Goal: Information Seeking & Learning: Learn about a topic

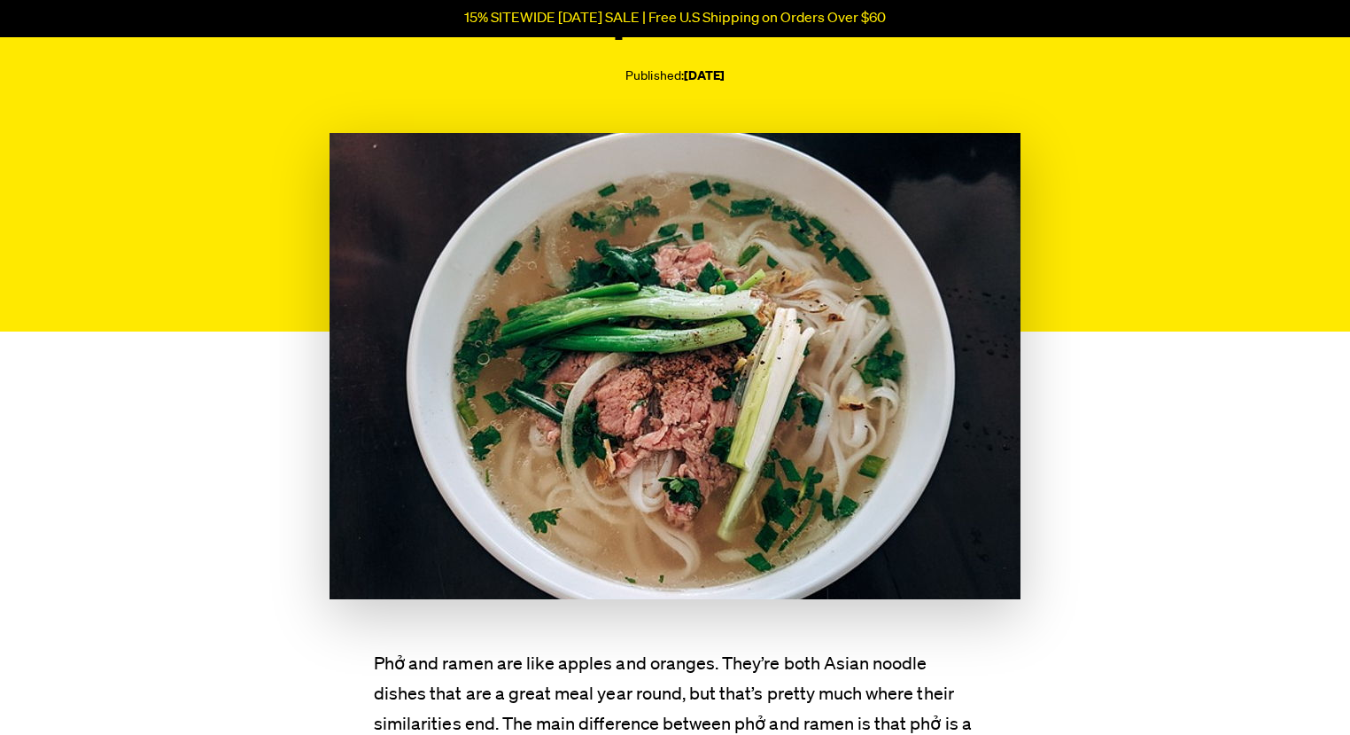
scroll to position [532, 0]
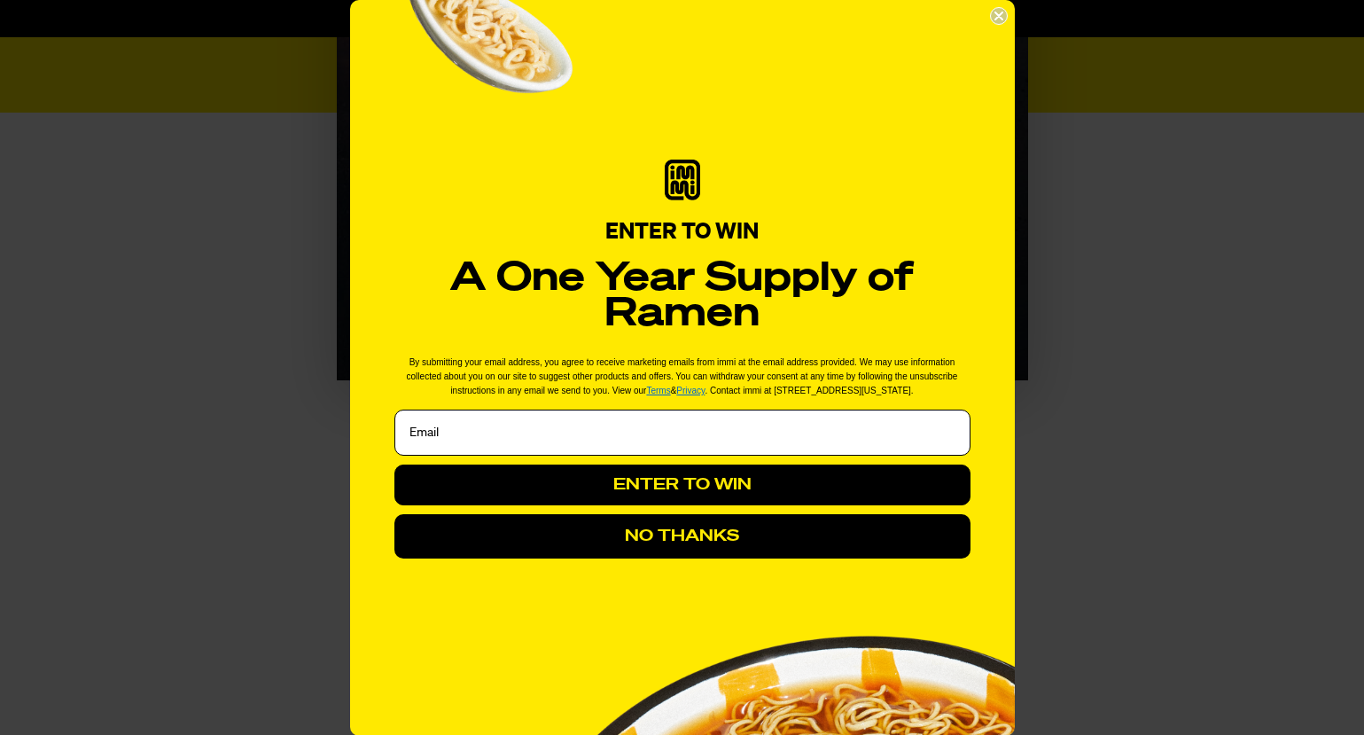
click at [721, 534] on button "NO THANKS" at bounding box center [682, 536] width 576 height 44
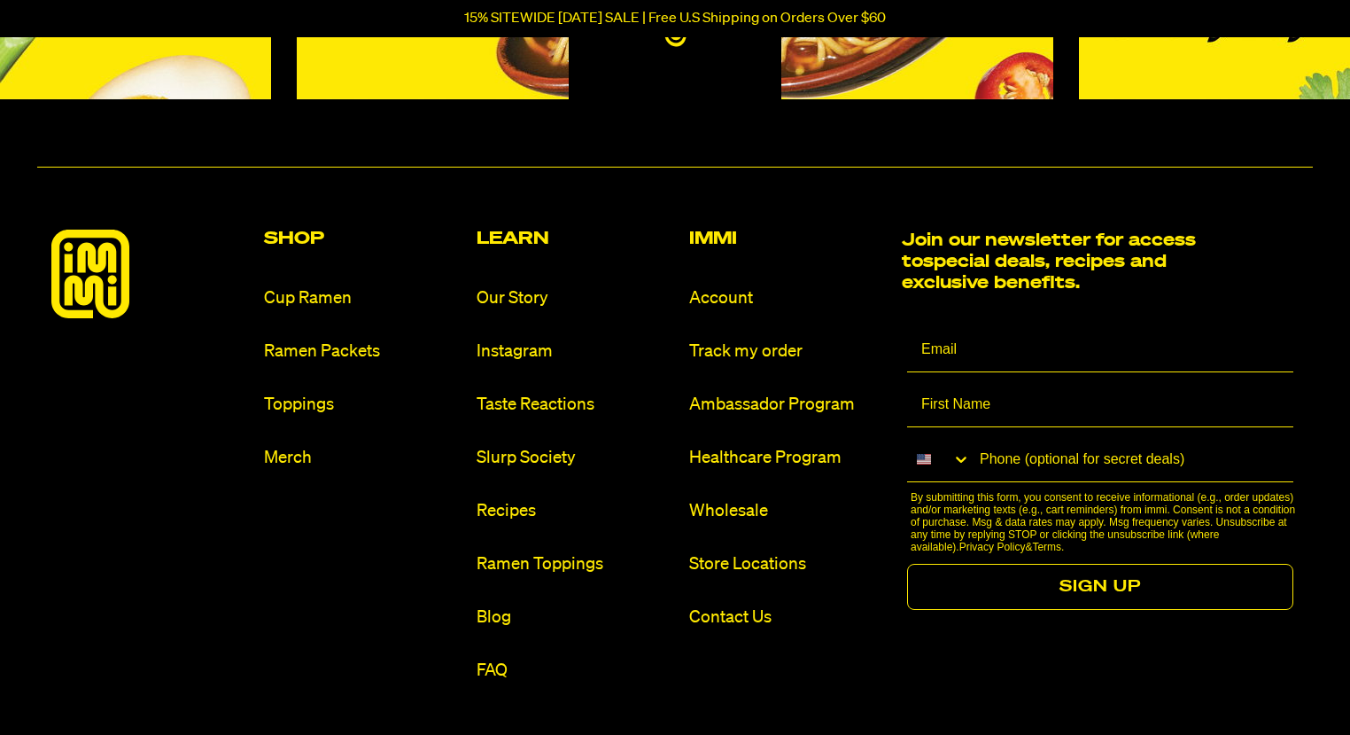
scroll to position [9854, 0]
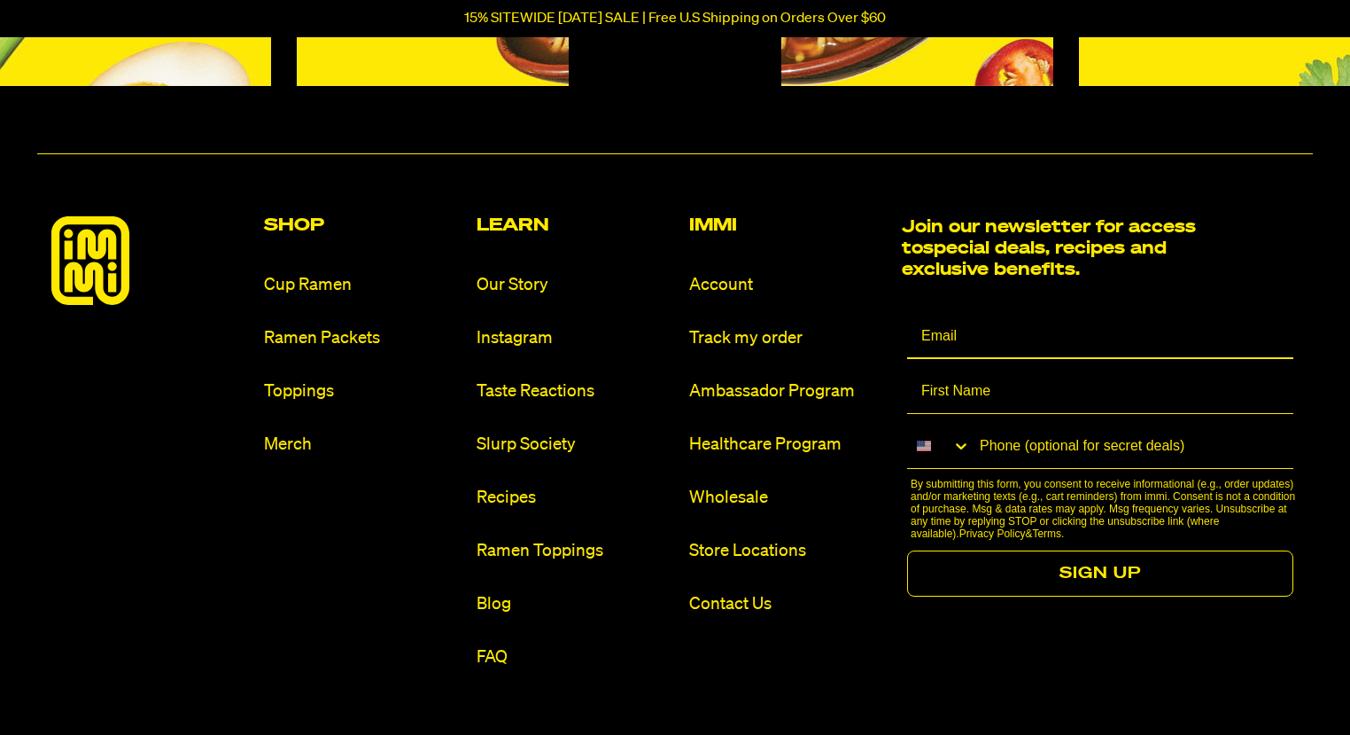
click at [1007, 315] on input "Email" at bounding box center [1100, 337] width 386 height 44
type input "doru.plescan@noodlepack.ro"
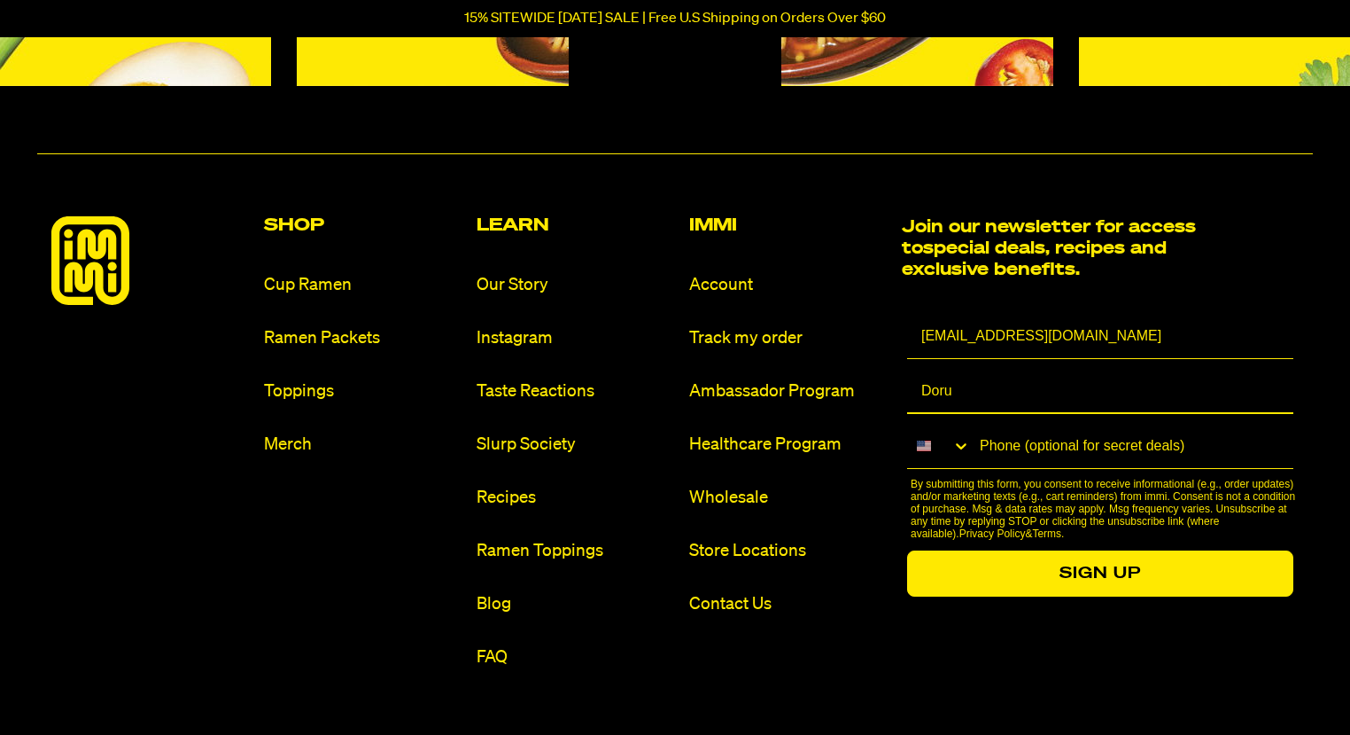
type input "Doru"
click at [1124, 550] on button "SIGN UP" at bounding box center [1100, 573] width 386 height 46
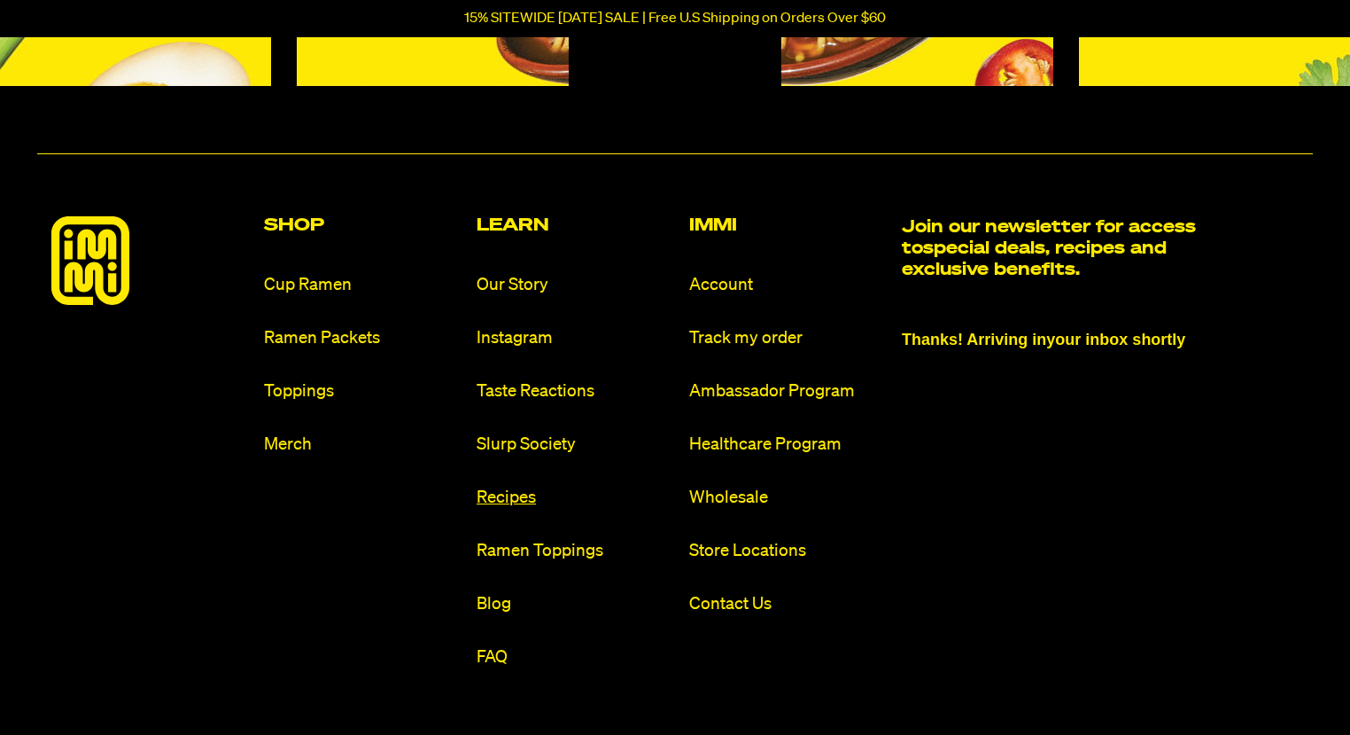
click at [521, 486] on link "Recipes" at bounding box center [576, 498] width 198 height 24
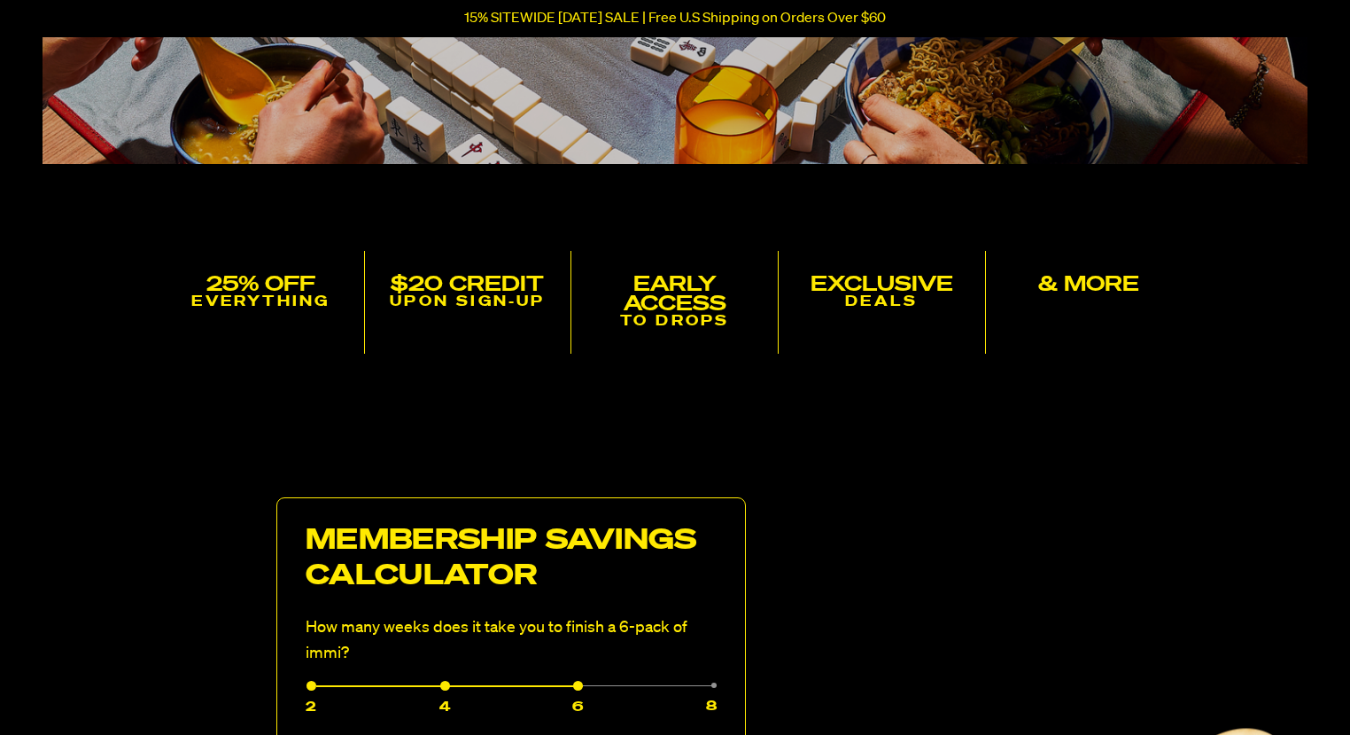
scroll to position [709, 0]
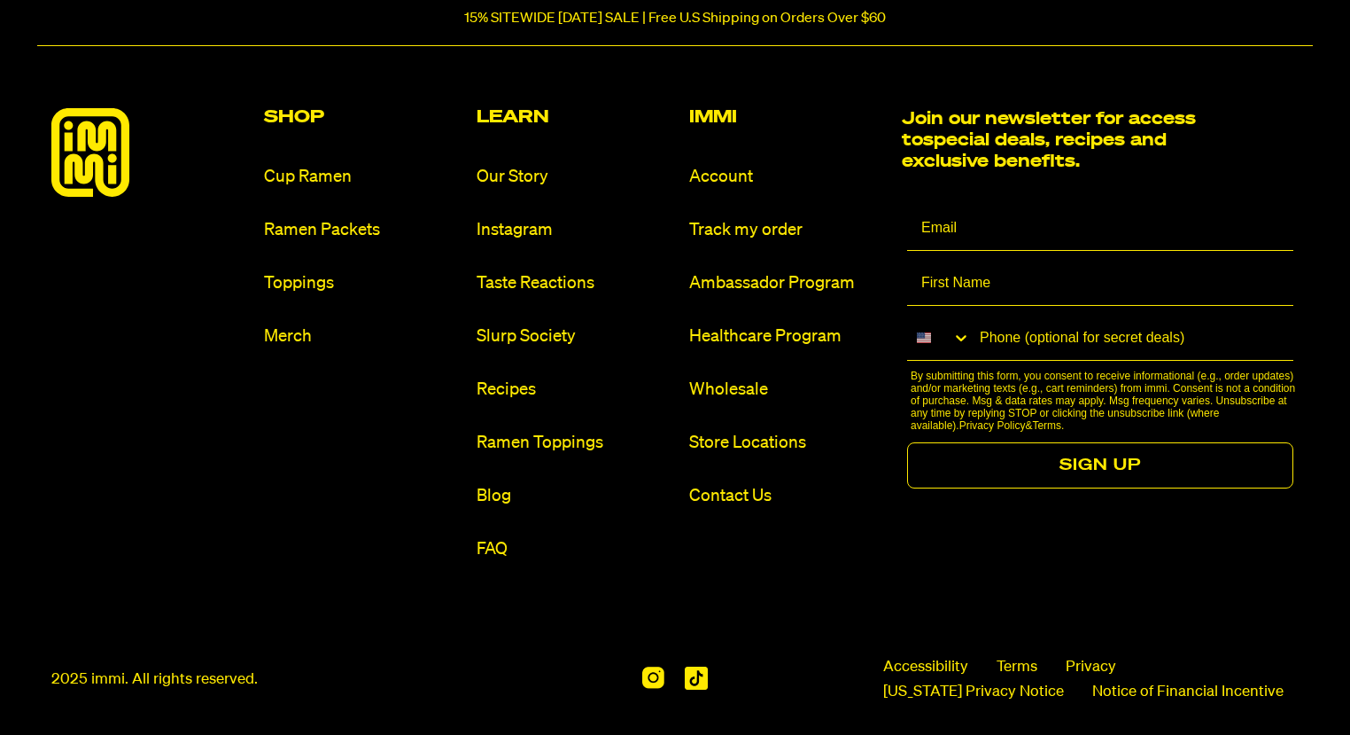
scroll to position [2200, 0]
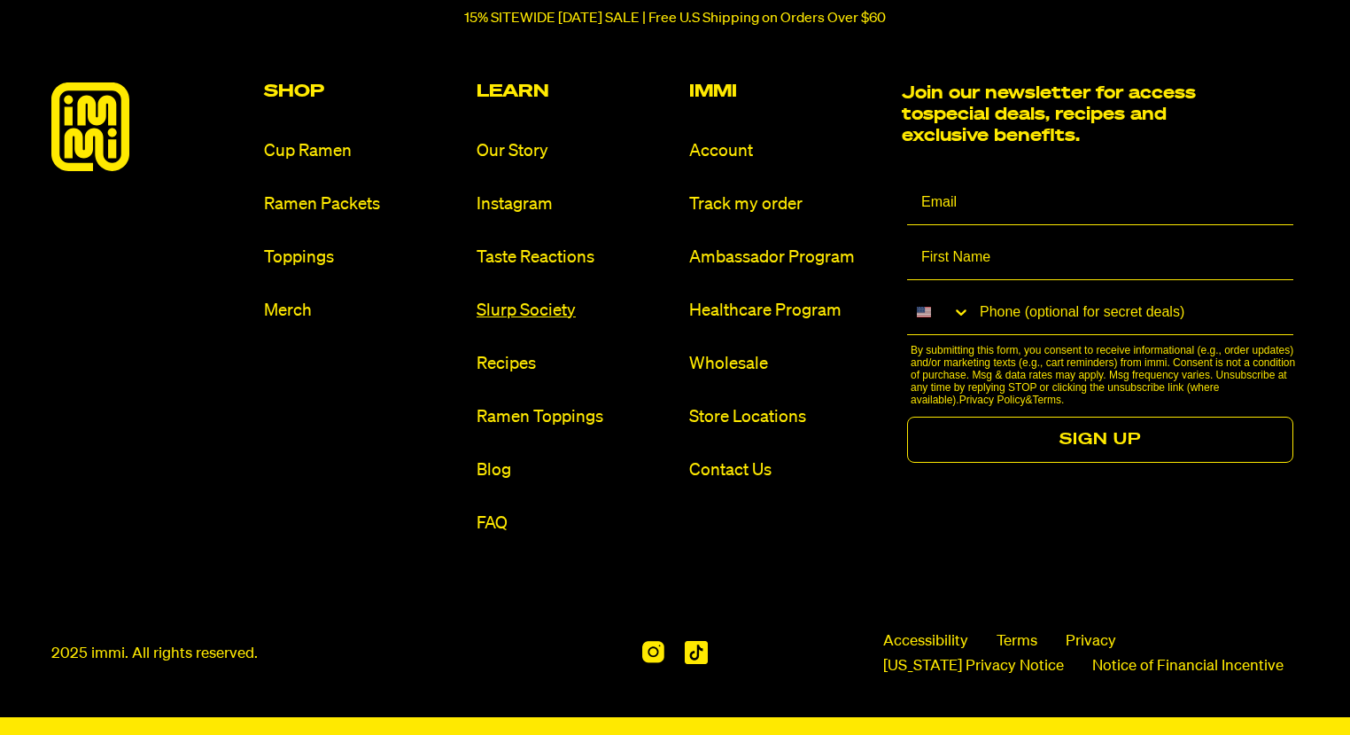
click at [525, 310] on link "Slurp Society" at bounding box center [576, 311] width 198 height 24
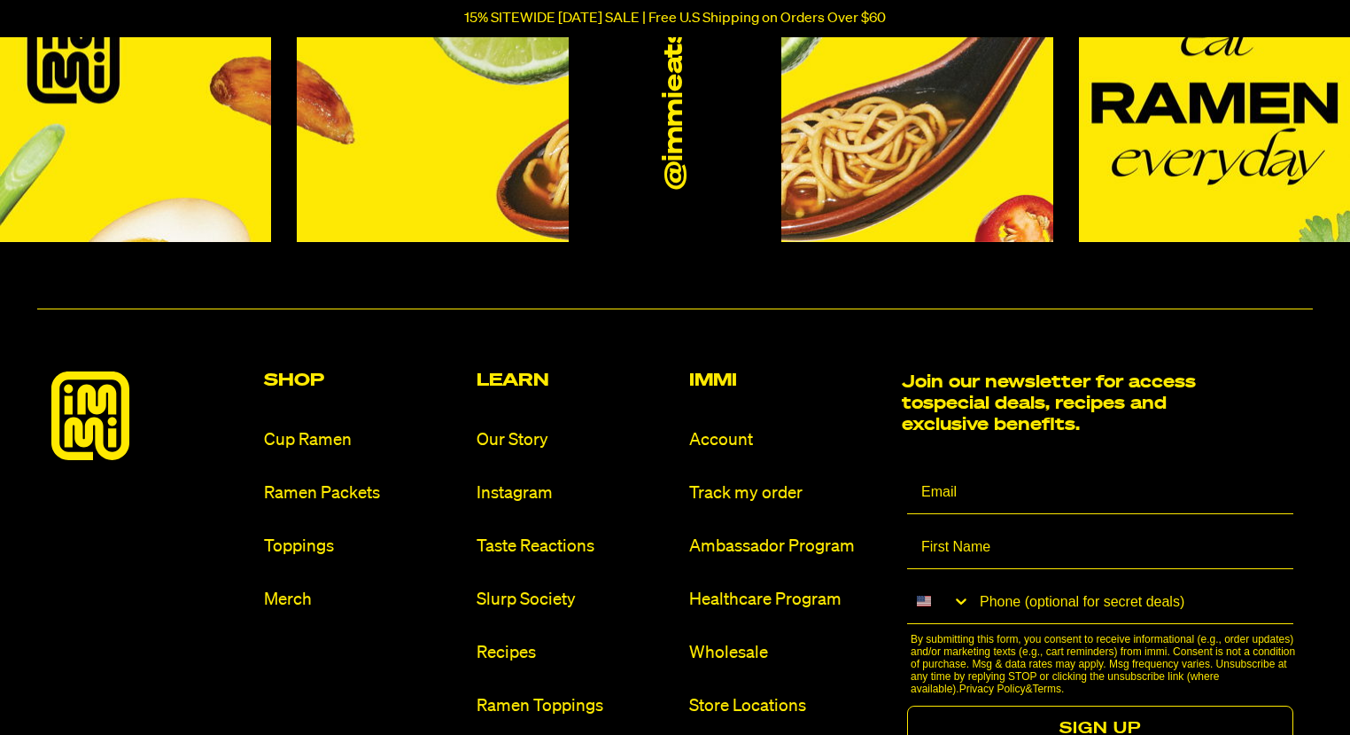
scroll to position [4785, 0]
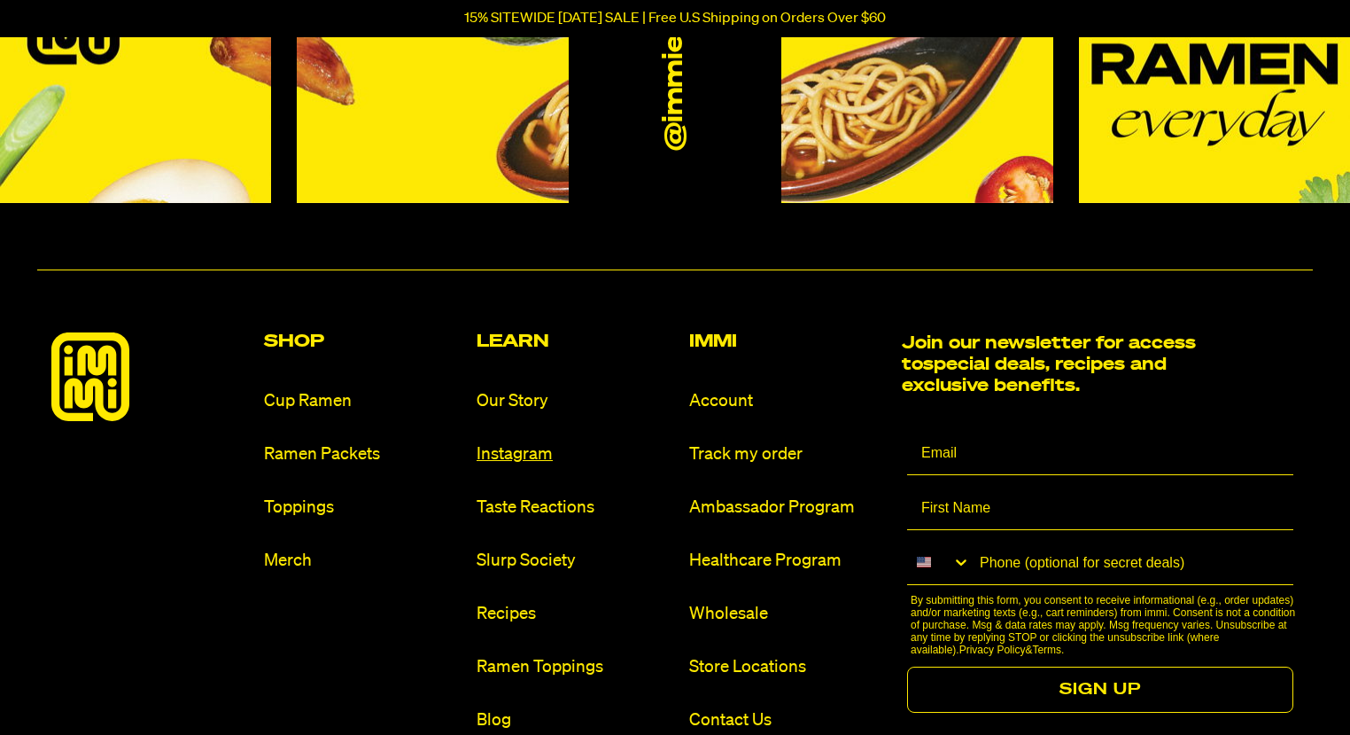
click at [512, 444] on link "Instagram" at bounding box center [576, 454] width 198 height 24
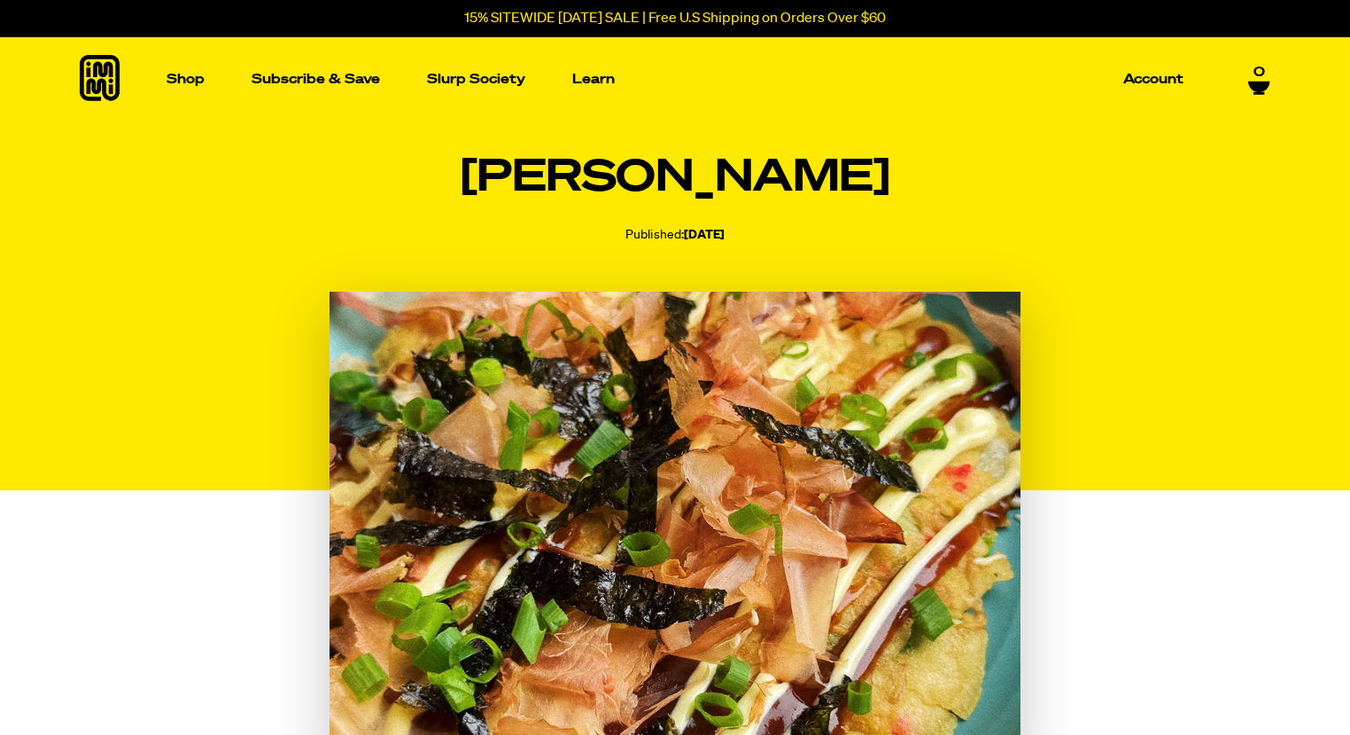
scroll to position [4440, 0]
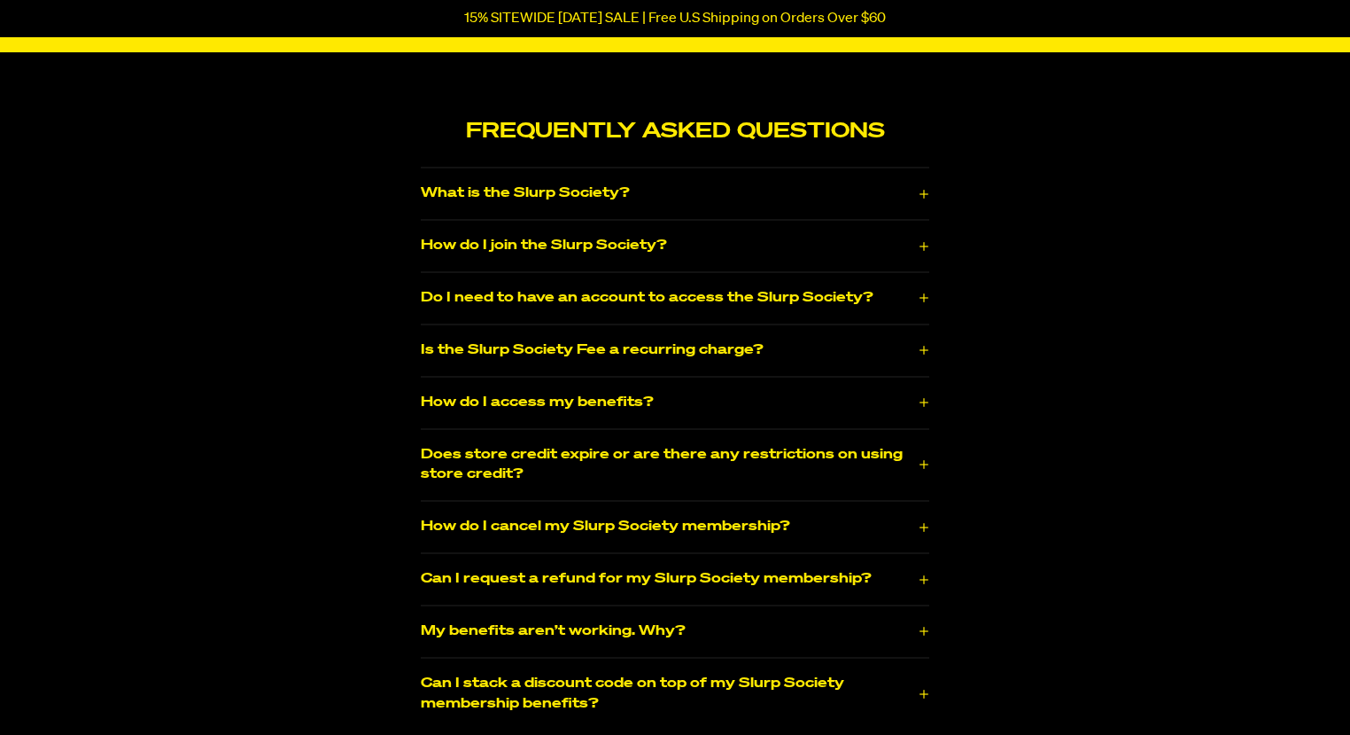
scroll to position [2570, 0]
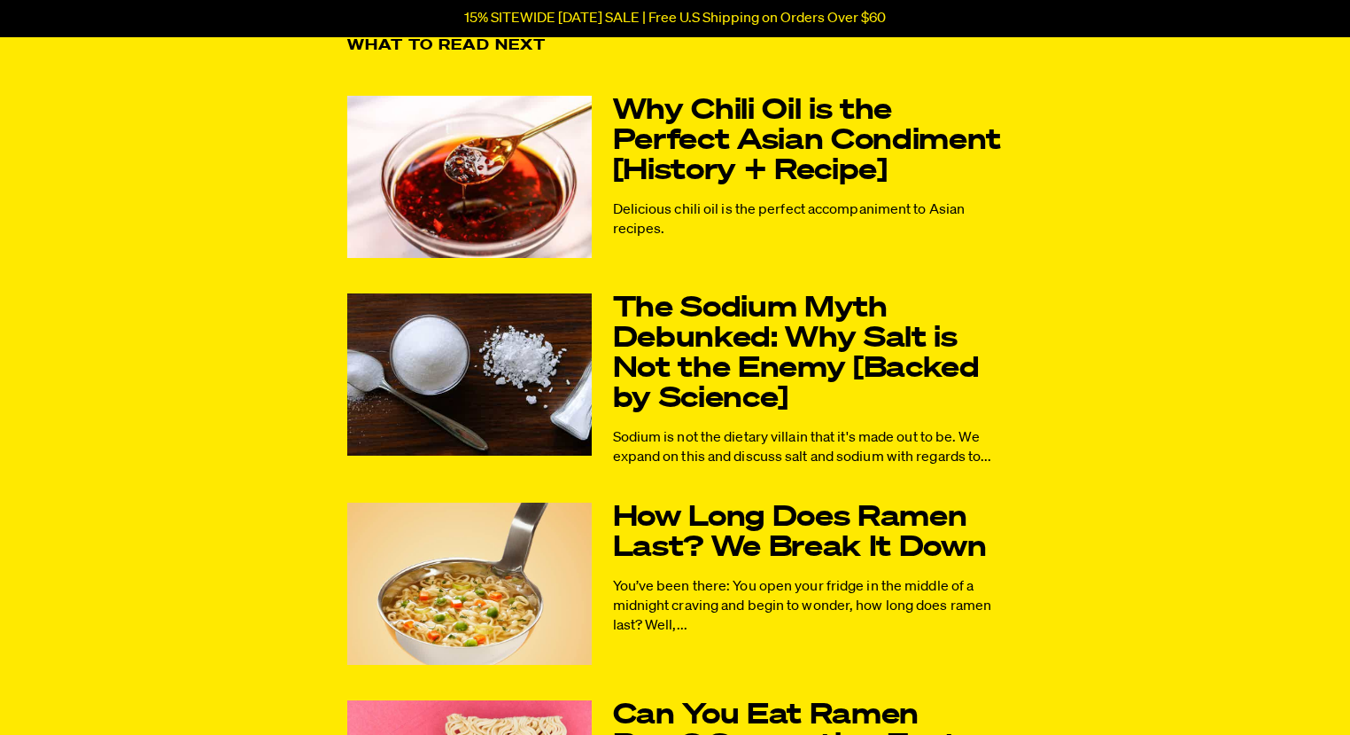
scroll to position [8613, 0]
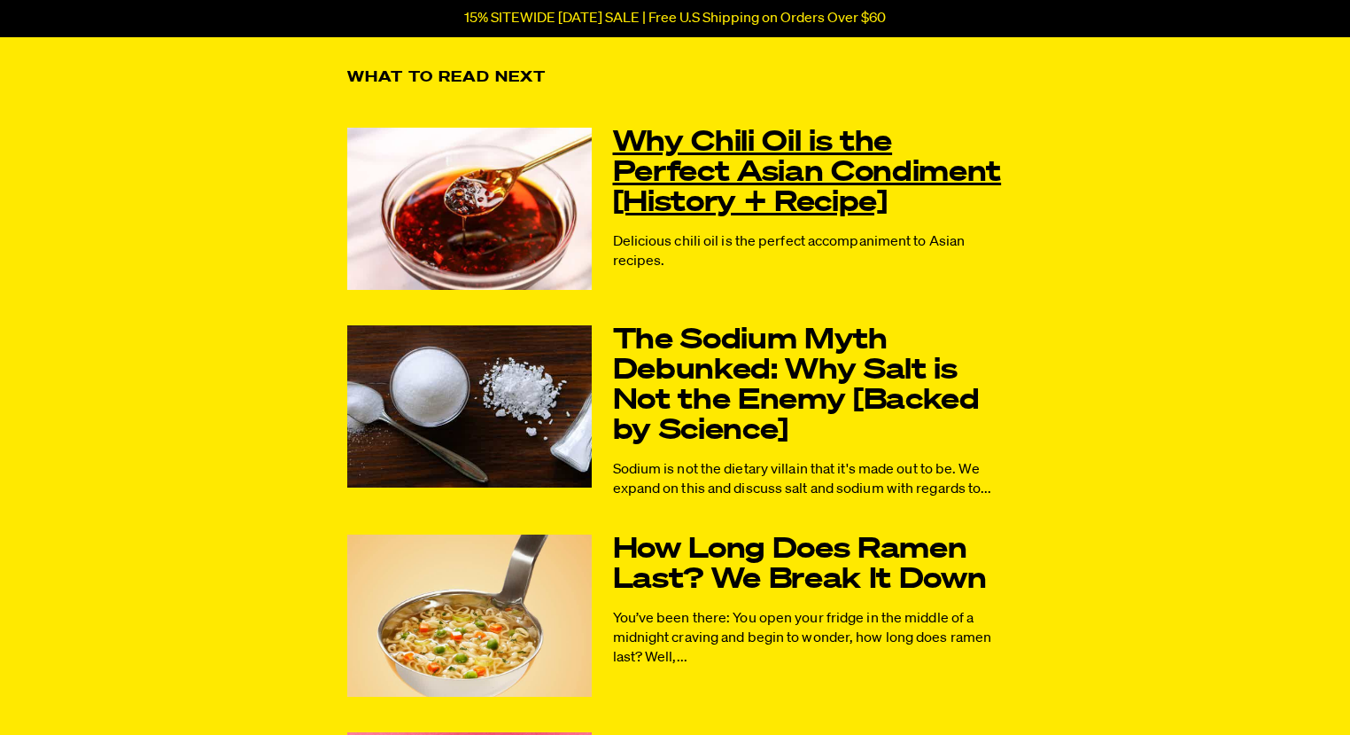
click at [688, 128] on link "Why Chili Oil is the Perfect Asian Condiment [History + Recipe]" at bounding box center [808, 173] width 391 height 90
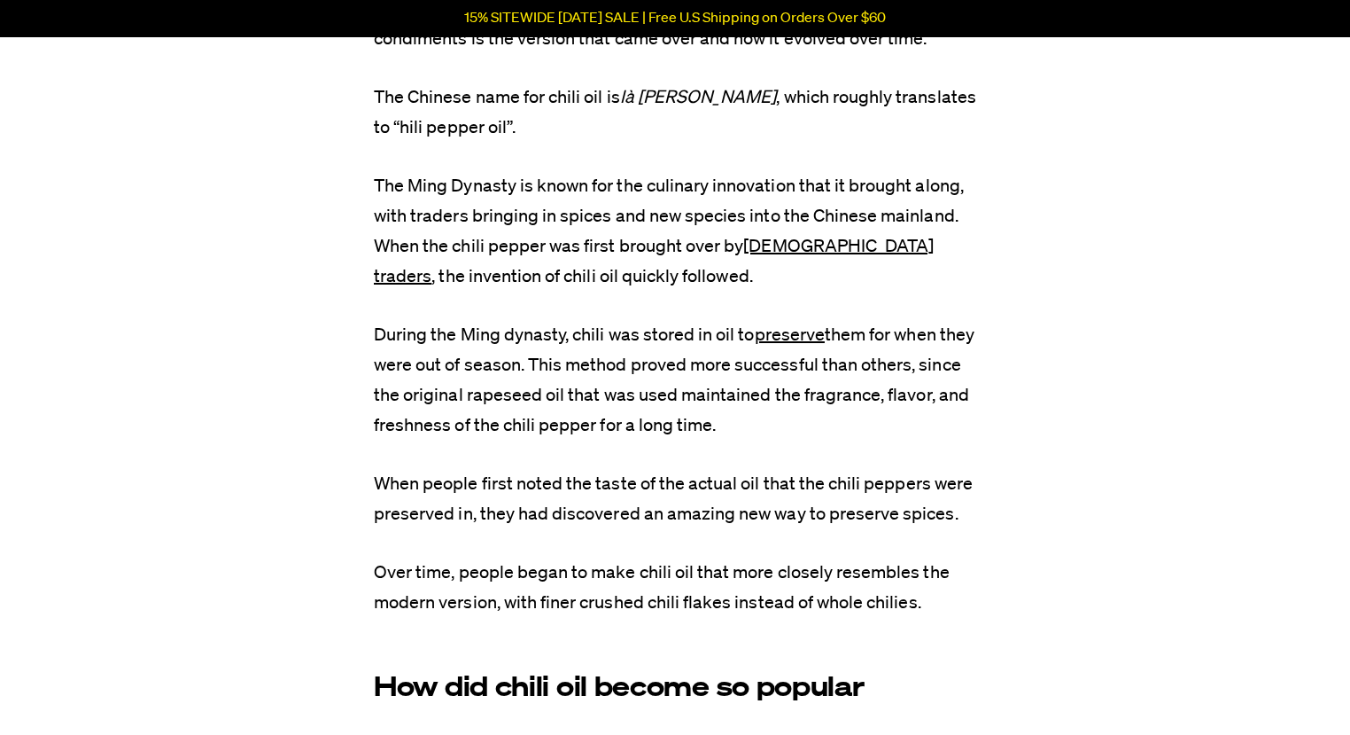
scroll to position [3013, 0]
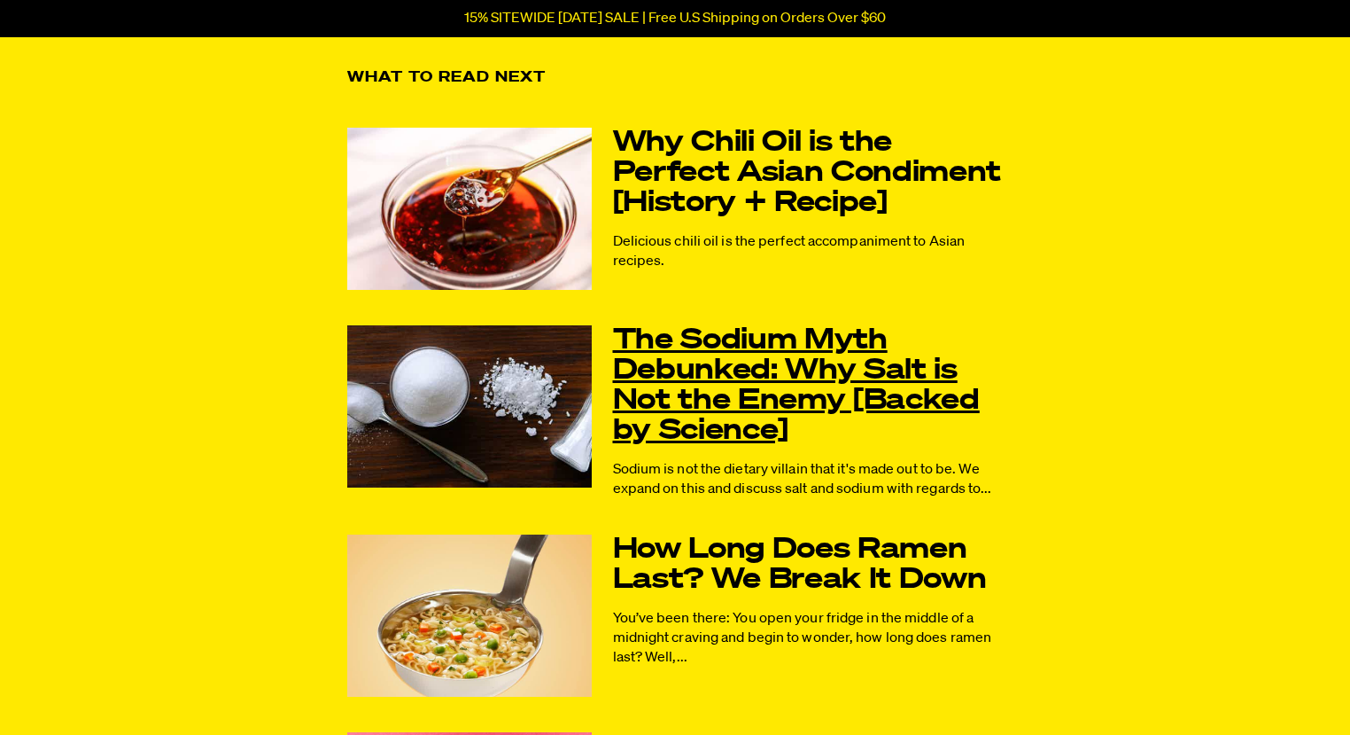
click at [659, 339] on link "The Sodium Myth Debunked: Why Salt is Not the Enemy [Backed by Science]" at bounding box center [808, 385] width 391 height 121
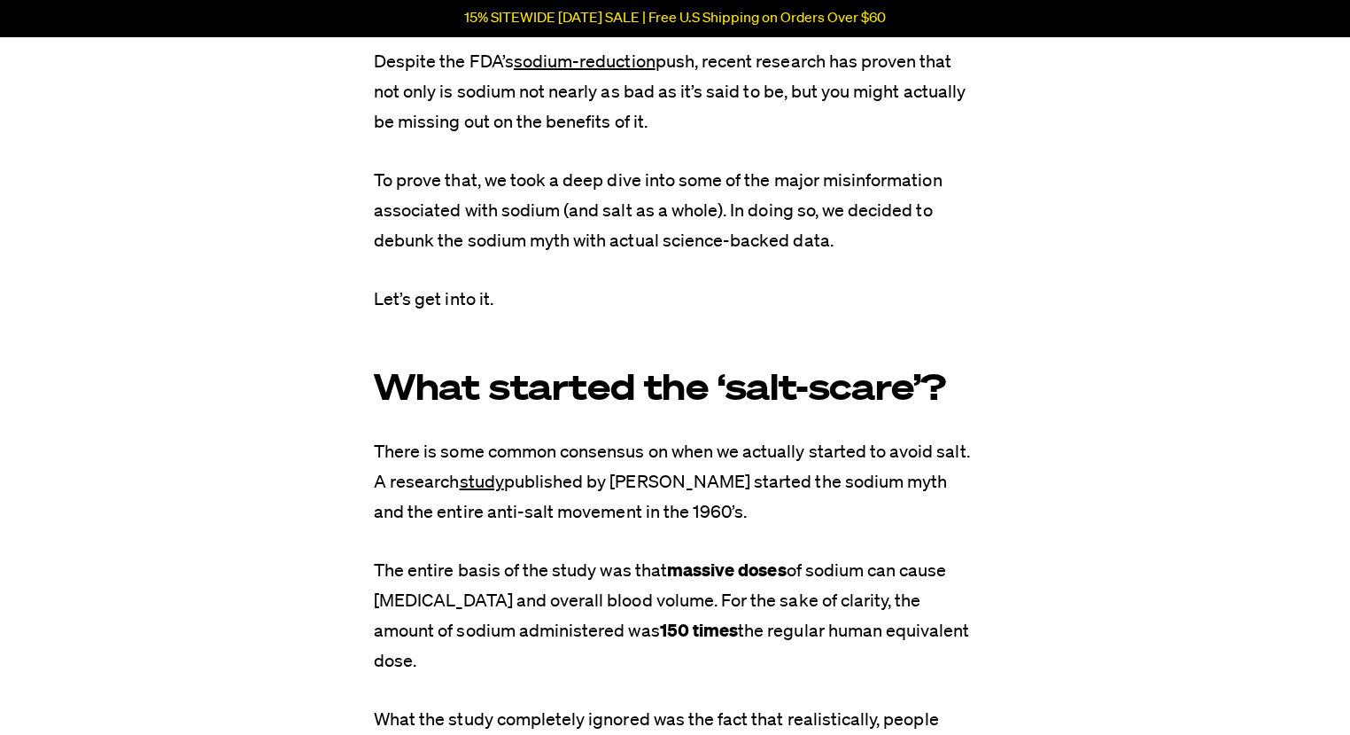
scroll to position [443, 0]
